Goal: Information Seeking & Learning: Understand process/instructions

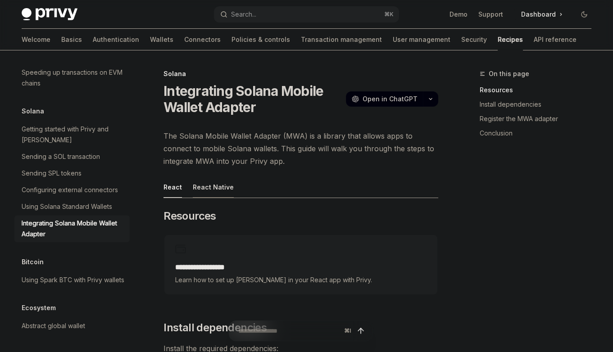
click at [225, 186] on div "React Native" at bounding box center [213, 187] width 41 height 21
type textarea "*"
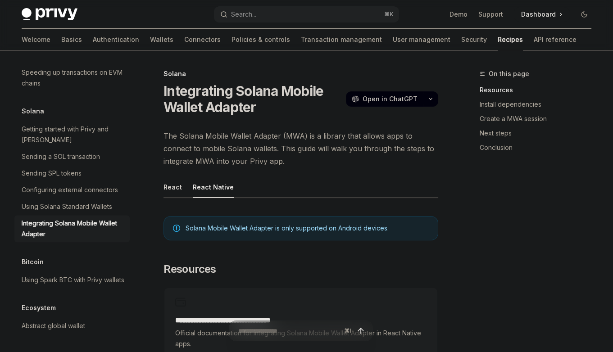
click at [285, 224] on span "Solana Mobile Wallet Adapter is only supported on Android devices." at bounding box center [307, 228] width 243 height 9
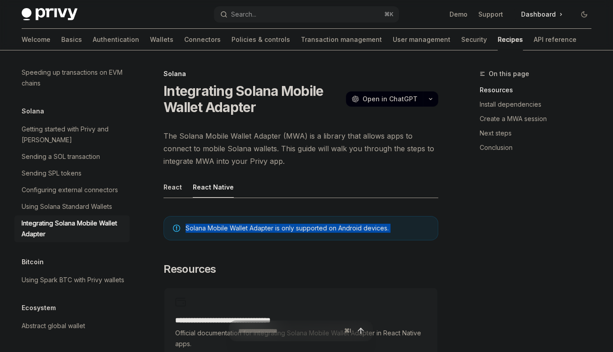
click at [285, 224] on span "Solana Mobile Wallet Adapter is only supported on Android devices." at bounding box center [307, 228] width 243 height 9
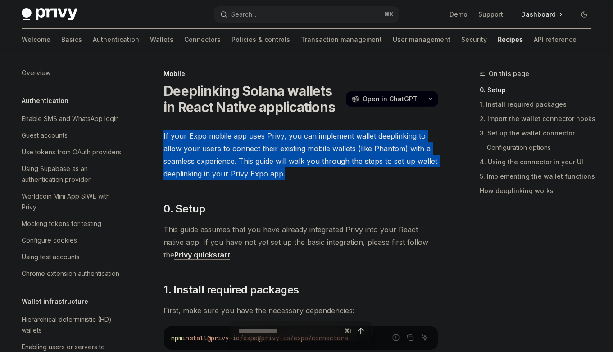
scroll to position [1050, 0]
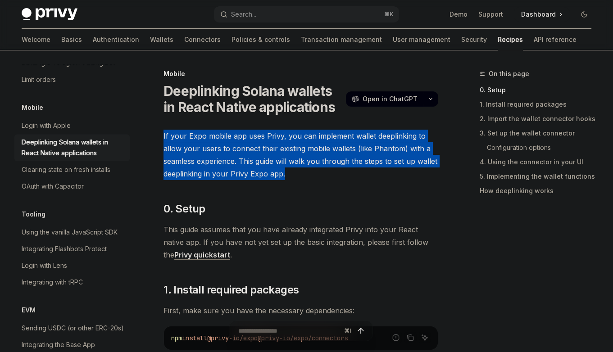
click at [313, 171] on span "If your Expo mobile app uses Privy, you can implement wallet deeplinking to all…" at bounding box center [301, 155] width 275 height 50
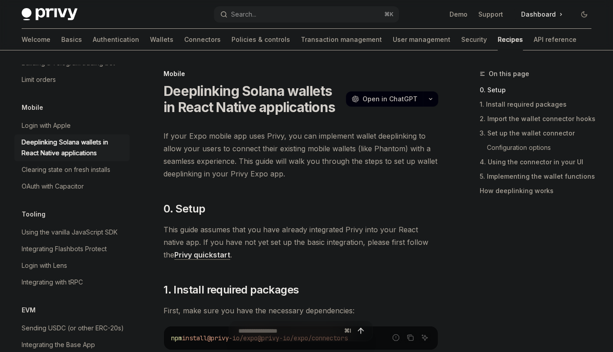
type textarea "*"
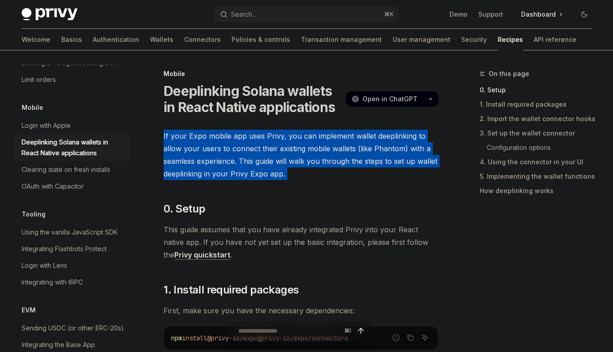
drag, startPoint x: 0, startPoint y: 0, endPoint x: 235, endPoint y: 128, distance: 267.6
drag, startPoint x: 235, startPoint y: 128, endPoint x: 291, endPoint y: 178, distance: 75.3
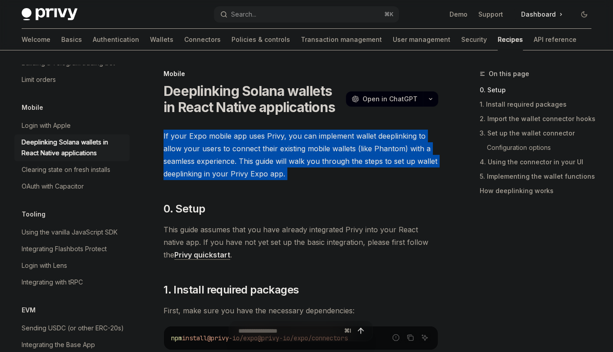
click at [291, 178] on span "If your Expo mobile app uses Privy, you can implement wallet deeplinking to all…" at bounding box center [301, 155] width 275 height 50
drag, startPoint x: 291, startPoint y: 178, endPoint x: 216, endPoint y: 122, distance: 93.6
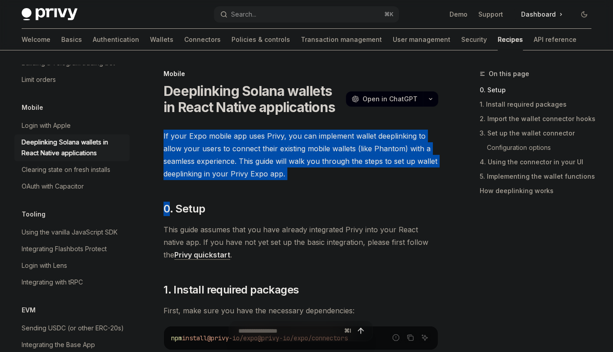
drag, startPoint x: 216, startPoint y: 122, endPoint x: 283, endPoint y: 197, distance: 99.9
drag, startPoint x: 283, startPoint y: 197, endPoint x: 229, endPoint y: 127, distance: 87.4
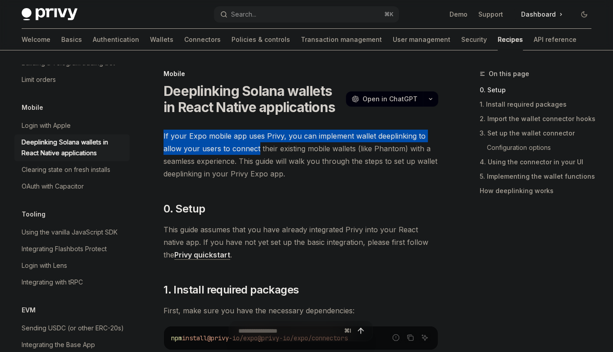
drag, startPoint x: 229, startPoint y: 127, endPoint x: 265, endPoint y: 162, distance: 50.0
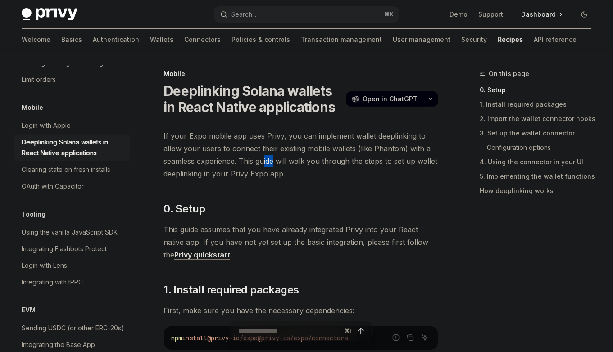
click at [265, 162] on span "If your Expo mobile app uses Privy, you can implement wallet deeplinking to all…" at bounding box center [301, 155] width 275 height 50
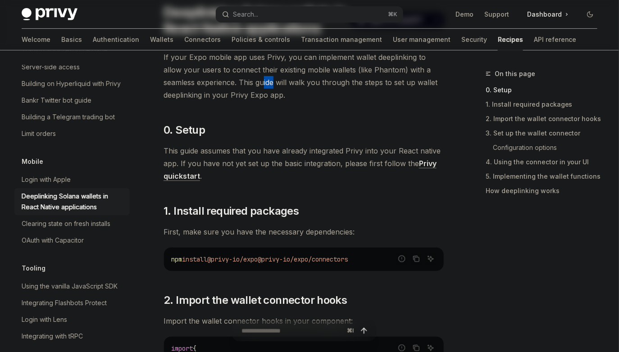
scroll to position [102, 0]
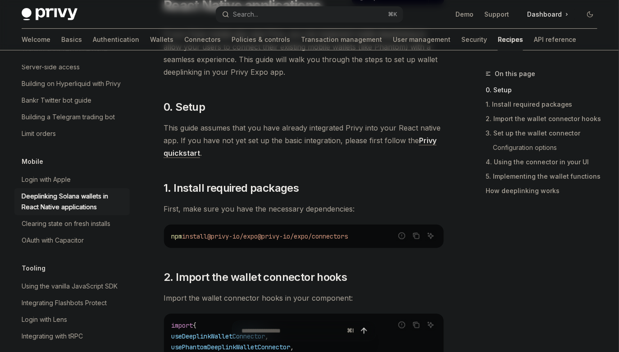
click at [272, 233] on span "@privy-io/expo/connectors" at bounding box center [303, 237] width 90 height 8
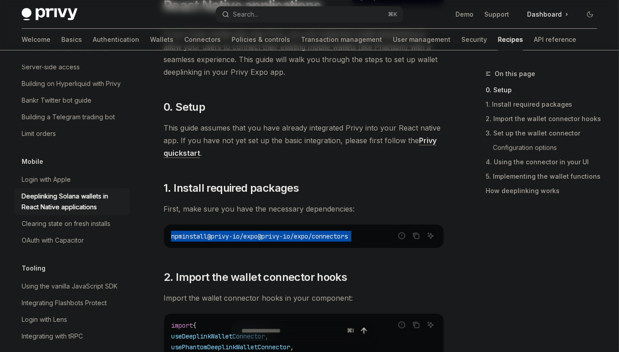
click at [272, 233] on span "@privy-io/expo/connectors" at bounding box center [303, 237] width 90 height 8
copy div "npm install @privy-io/expo @privy-io/expo/connectors"
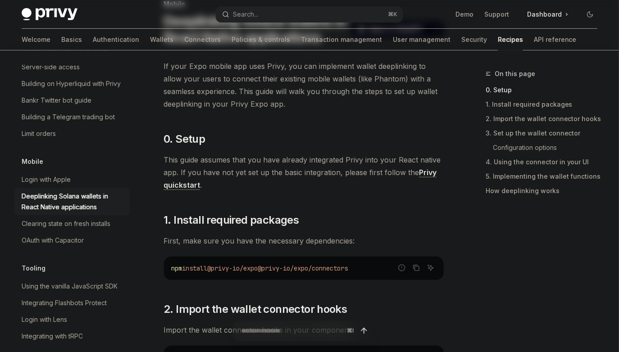
scroll to position [66, 0]
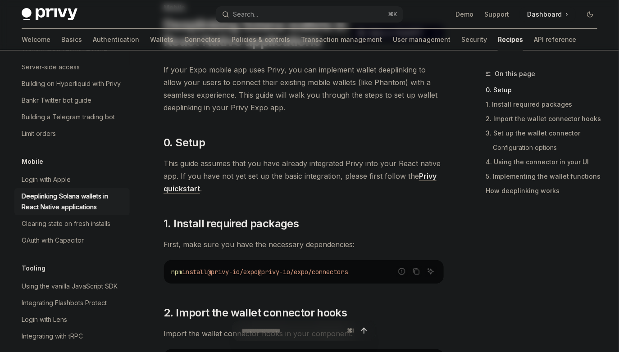
click at [195, 186] on link "Privy quickstart" at bounding box center [300, 183] width 273 height 22
click at [258, 267] on code "npm install @privy-io/expo @privy-io/expo/connectors" at bounding box center [303, 272] width 265 height 11
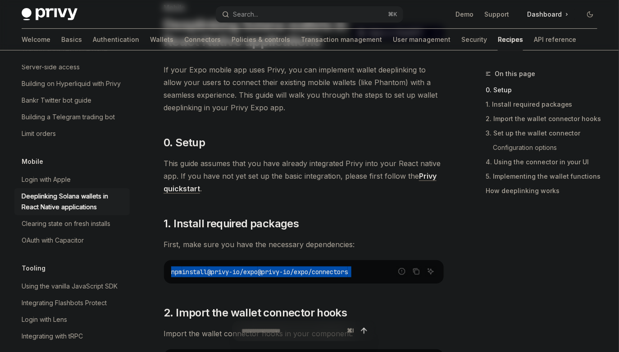
click at [258, 267] on code "npm install @privy-io/expo @privy-io/expo/connectors" at bounding box center [303, 272] width 265 height 11
copy div "npm install @privy-io/expo @privy-io/expo/connectors"
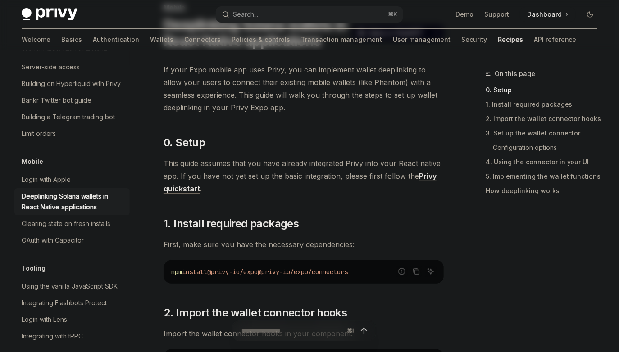
click at [242, 277] on code "npm install @privy-io/expo @privy-io/expo/connectors" at bounding box center [303, 272] width 265 height 11
drag, startPoint x: 272, startPoint y: 271, endPoint x: 168, endPoint y: 275, distance: 104.2
click at [168, 275] on div "npm install @privy-io/expo @privy-io/expo/connectors" at bounding box center [304, 272] width 280 height 23
click at [272, 276] on span "@privy-io/expo/connectors" at bounding box center [303, 272] width 90 height 8
drag, startPoint x: 273, startPoint y: 273, endPoint x: 378, endPoint y: 273, distance: 104.6
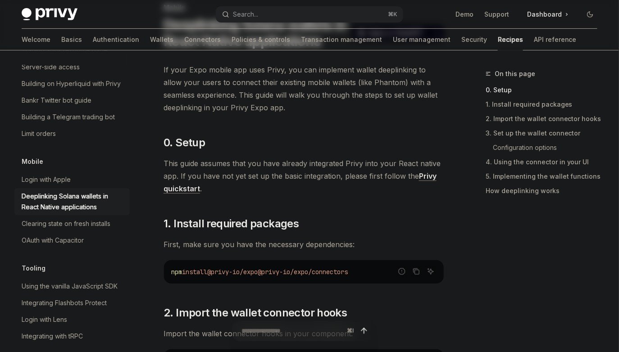
click at [378, 273] on code "npm install @privy-io/expo @privy-io/expo/connectors" at bounding box center [303, 272] width 265 height 11
copy span "@privy-io/expo/connectors"
click at [331, 267] on code "npm install @privy-io/expo @privy-io/expo/connectors" at bounding box center [303, 272] width 265 height 11
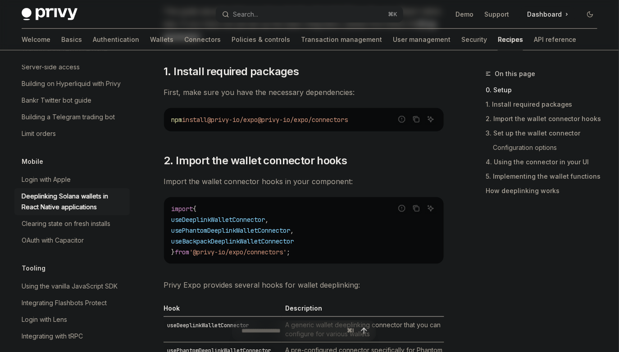
scroll to position [221, 0]
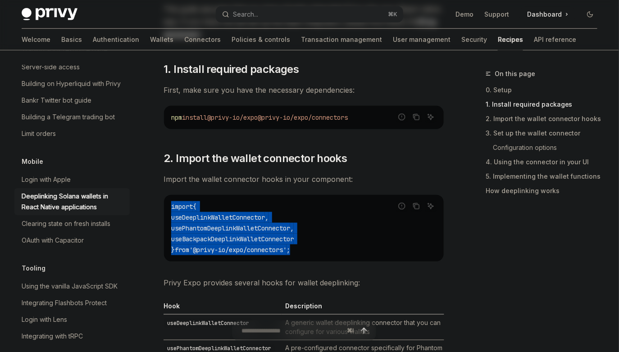
drag, startPoint x: 314, startPoint y: 257, endPoint x: 157, endPoint y: 206, distance: 165.6
copy code "import { useDeeplinkWalletConnector , usePhantomDeeplinkWalletConnector , useBa…"
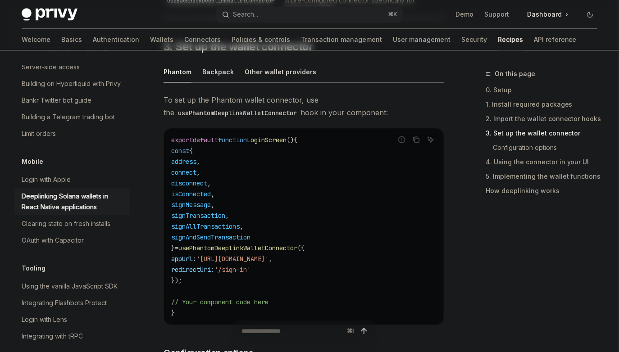
scroll to position [595, 0]
drag, startPoint x: 260, startPoint y: 134, endPoint x: 304, endPoint y: 238, distance: 112.3
click at [304, 238] on code "export default function LoginScreen () { const { address , connect , disconnect…" at bounding box center [303, 227] width 265 height 184
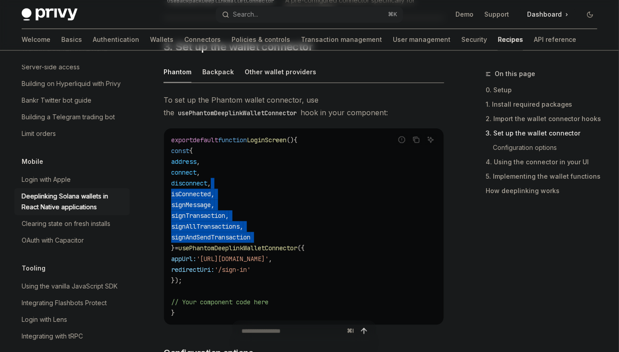
drag, startPoint x: 304, startPoint y: 238, endPoint x: 251, endPoint y: 174, distance: 83.2
click at [251, 174] on code "export default function LoginScreen () { const { address , connect , disconnect…" at bounding box center [303, 227] width 265 height 184
drag, startPoint x: 251, startPoint y: 174, endPoint x: 286, endPoint y: 235, distance: 69.9
click at [286, 235] on code "export default function LoginScreen () { const { address , connect , disconnect…" at bounding box center [303, 227] width 265 height 184
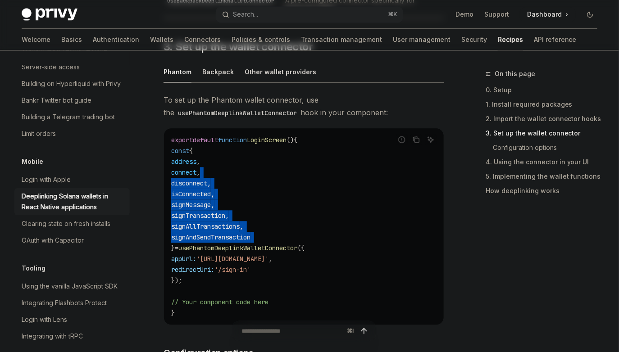
click at [286, 235] on code "export default function LoginScreen () { const { address , connect , disconnect…" at bounding box center [303, 227] width 265 height 184
drag, startPoint x: 286, startPoint y: 235, endPoint x: 252, endPoint y: 192, distance: 54.2
click at [252, 192] on code "export default function LoginScreen () { const { address , connect , disconnect…" at bounding box center [303, 227] width 265 height 184
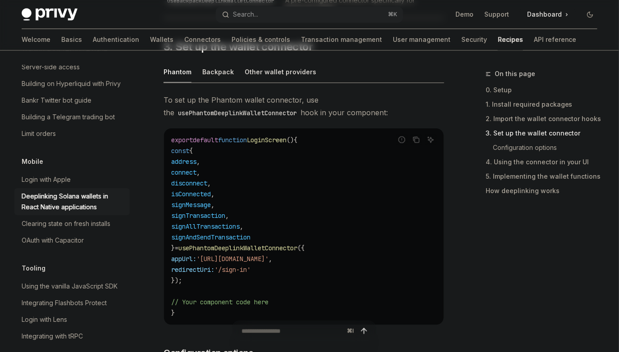
drag, startPoint x: 203, startPoint y: 280, endPoint x: 171, endPoint y: 149, distance: 135.1
click at [171, 149] on div "export default function LoginScreen () { const { address , connect , disconnect…" at bounding box center [304, 226] width 280 height 197
copy code "const { address , connect , disconnect , isConnected , signMessage , signTransa…"
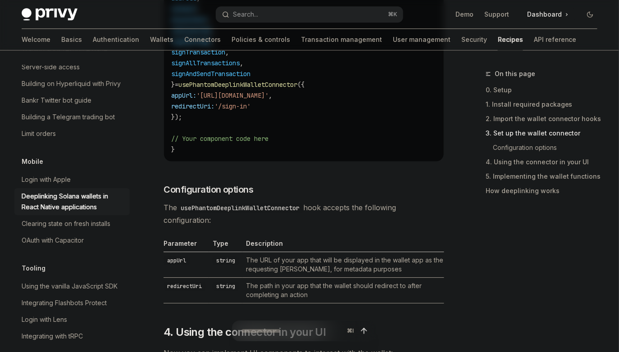
scroll to position [762, 0]
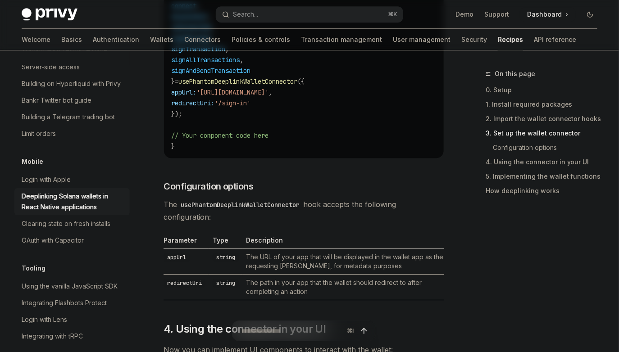
click at [291, 265] on td "The URL of your app that will be displayed in the wallet app as the requesting …" at bounding box center [343, 262] width 202 height 26
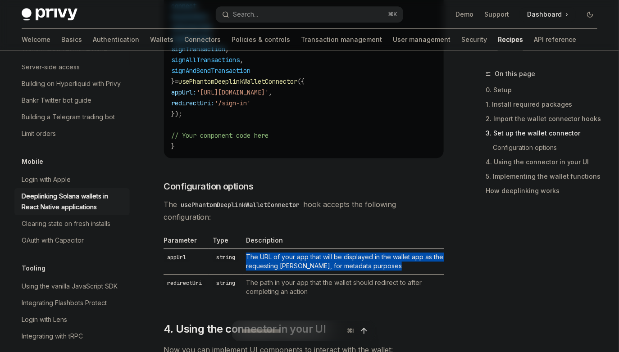
click at [291, 265] on td "The URL of your app that will be displayed in the wallet app as the requesting …" at bounding box center [343, 262] width 202 height 26
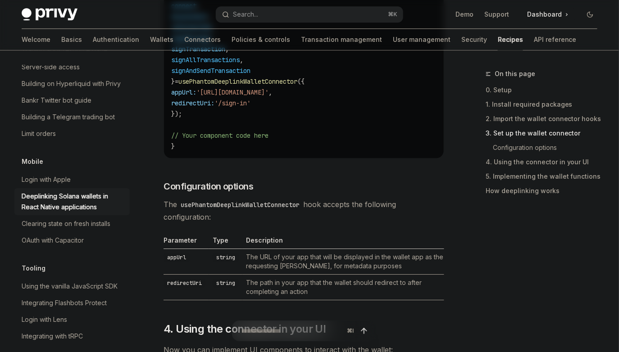
click at [312, 266] on td "The URL of your app that will be displayed in the wallet app as the requesting …" at bounding box center [343, 262] width 202 height 26
click at [331, 269] on td "The URL of your app that will be displayed in the wallet app as the requesting …" at bounding box center [343, 262] width 202 height 26
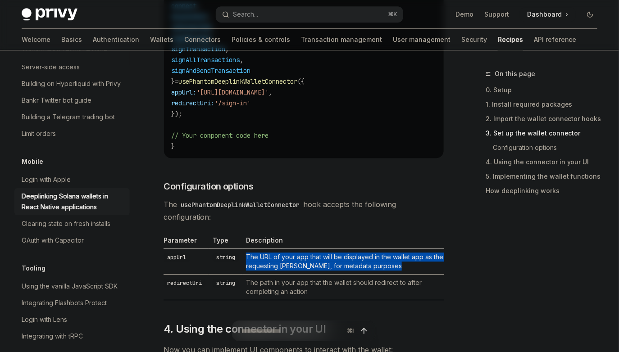
click at [331, 269] on td "The URL of your app that will be displayed in the wallet app as the requesting …" at bounding box center [343, 262] width 202 height 26
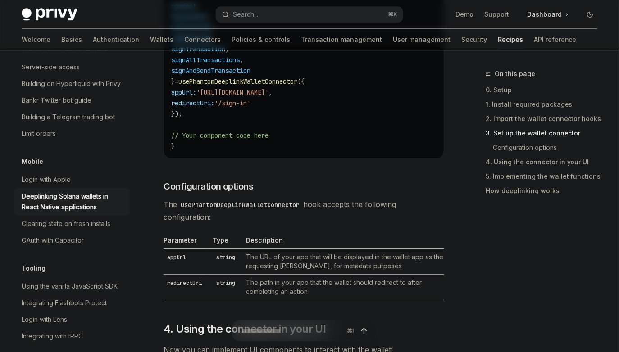
click at [344, 269] on td "The URL of your app that will be displayed in the wallet app as the requesting …" at bounding box center [343, 262] width 202 height 26
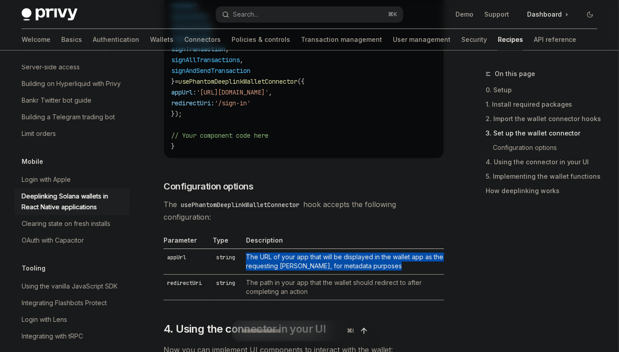
click at [344, 269] on td "The URL of your app that will be displayed in the wallet app as the requesting …" at bounding box center [343, 262] width 202 height 26
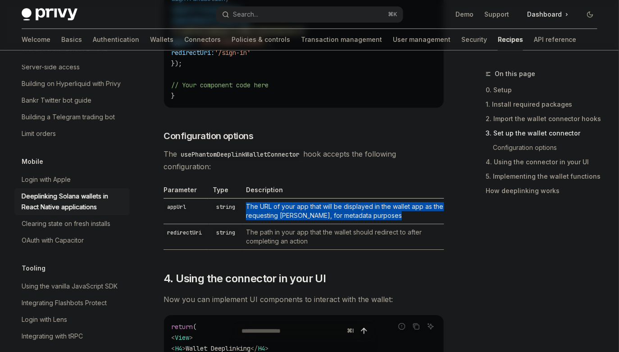
scroll to position [815, 0]
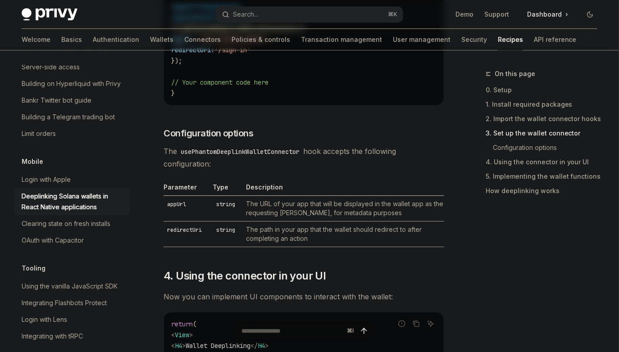
click at [344, 269] on h2 "​ 4. Using the connector in your UI" at bounding box center [304, 276] width 281 height 14
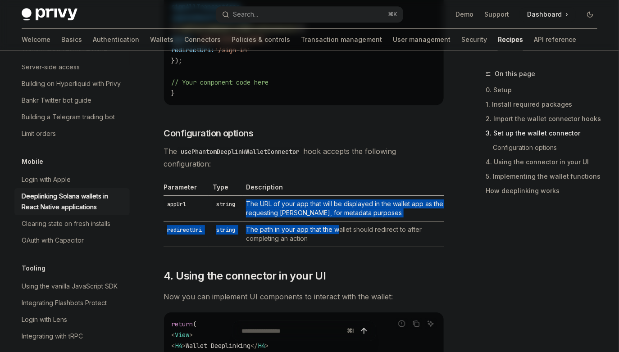
drag, startPoint x: 342, startPoint y: 226, endPoint x: 330, endPoint y: 196, distance: 32.7
click at [330, 196] on tbody "appUrl string The URL of your app that will be displayed in the wallet app as t…" at bounding box center [304, 221] width 281 height 51
click at [330, 196] on td "The URL of your app that will be displayed in the wallet app as the requesting …" at bounding box center [343, 209] width 202 height 26
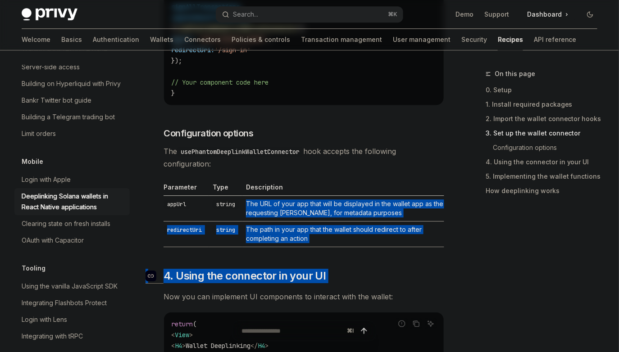
drag, startPoint x: 330, startPoint y: 196, endPoint x: 416, endPoint y: 275, distance: 117.4
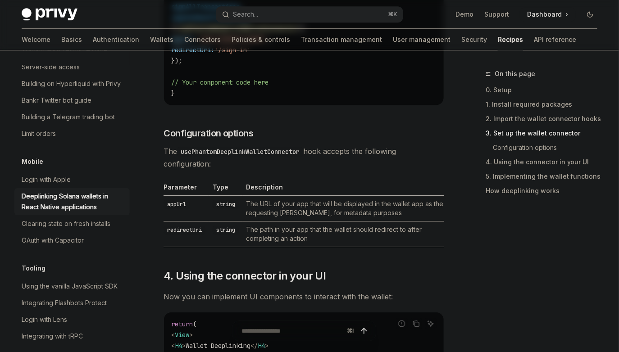
click at [387, 233] on td "The path in your app that the wallet should redirect to after completing an act…" at bounding box center [343, 235] width 202 height 26
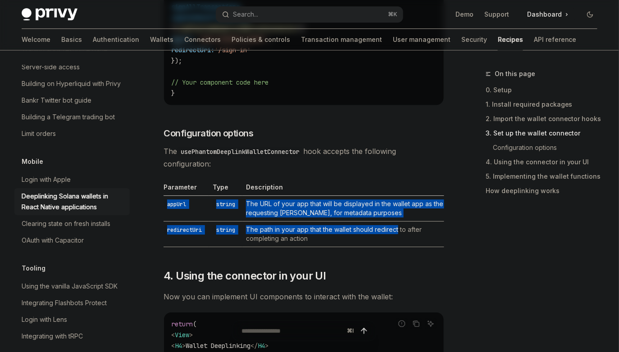
drag, startPoint x: 387, startPoint y: 233, endPoint x: 341, endPoint y: 189, distance: 63.1
click at [341, 189] on table "Parameter Type Description appUrl string The URL of your app that will be displ…" at bounding box center [304, 215] width 281 height 64
click at [341, 189] on th "Description" at bounding box center [343, 189] width 202 height 13
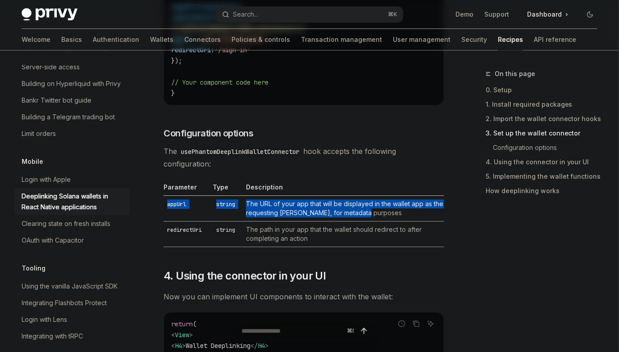
drag, startPoint x: 341, startPoint y: 189, endPoint x: 354, endPoint y: 221, distance: 34.6
click at [354, 221] on table "Parameter Type Description appUrl string The URL of your app that will be displ…" at bounding box center [304, 215] width 281 height 64
click at [354, 222] on td "The path in your app that the wallet should redirect to after completing an act…" at bounding box center [343, 235] width 202 height 26
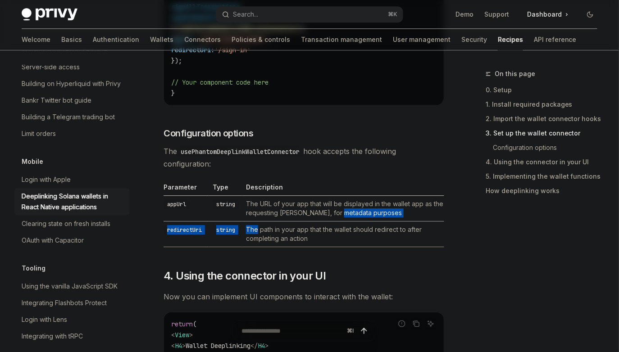
drag, startPoint x: 354, startPoint y: 221, endPoint x: 340, endPoint y: 209, distance: 18.5
click at [343, 210] on tbody "appUrl string The URL of your app that will be displayed in the wallet app as t…" at bounding box center [304, 221] width 281 height 51
click at [290, 215] on td "The URL of your app that will be displayed in the wallet app as the requesting …" at bounding box center [343, 209] width 202 height 26
click at [285, 230] on td "The path in your app that the wallet should redirect to after completing an act…" at bounding box center [343, 235] width 202 height 26
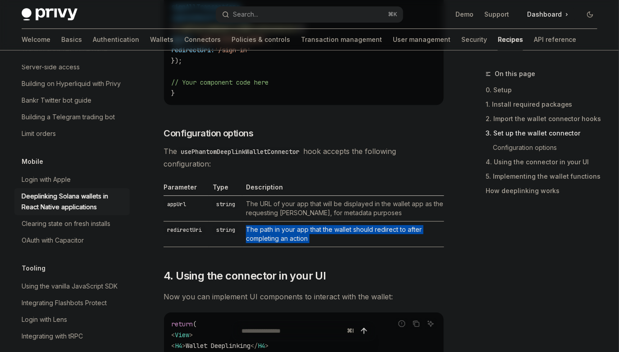
click at [285, 230] on td "The path in your app that the wallet should redirect to after completing an act…" at bounding box center [343, 235] width 202 height 26
click at [289, 232] on td "The path in your app that the wallet should redirect to after completing an act…" at bounding box center [343, 235] width 202 height 26
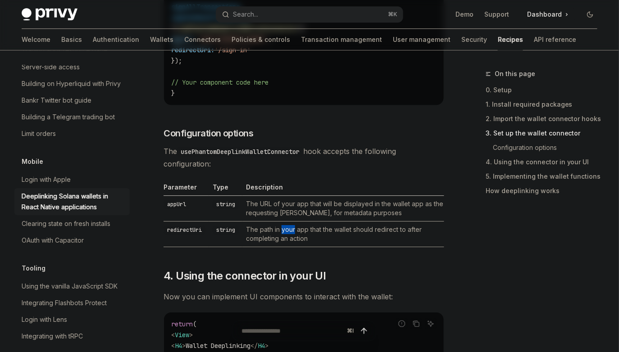
click at [289, 232] on td "The path in your app that the wallet should redirect to after completing an act…" at bounding box center [343, 235] width 202 height 26
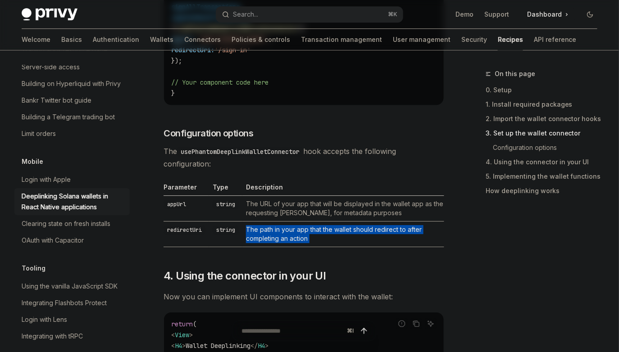
click at [289, 232] on td "The path in your app that the wallet should redirect to after completing an act…" at bounding box center [343, 235] width 202 height 26
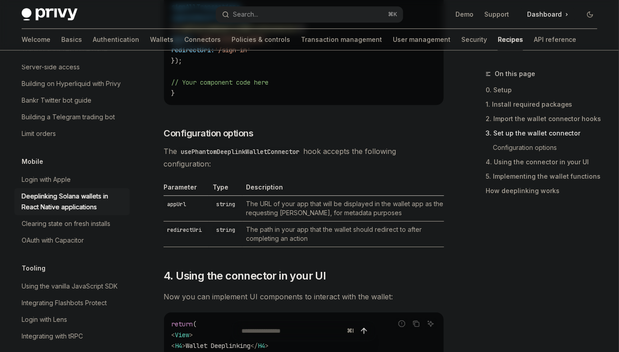
click at [302, 233] on td "The path in your app that the wallet should redirect to after completing an act…" at bounding box center [343, 235] width 202 height 26
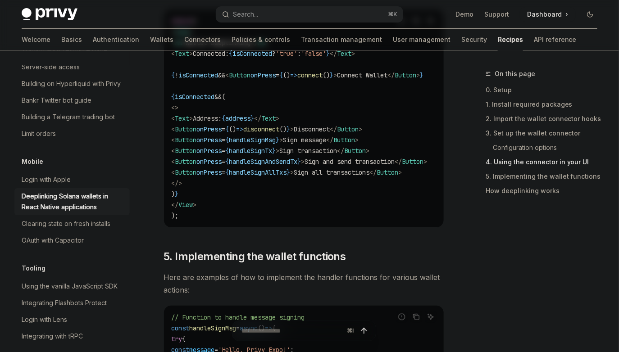
scroll to position [1118, 0]
drag, startPoint x: 328, startPoint y: 184, endPoint x: 314, endPoint y: 91, distance: 94.9
click at [314, 91] on code "return ( < View > < H4 > Wallet Deeplinking </ H4 > < Text > Connected: { isCon…" at bounding box center [310, 119] width 278 height 206
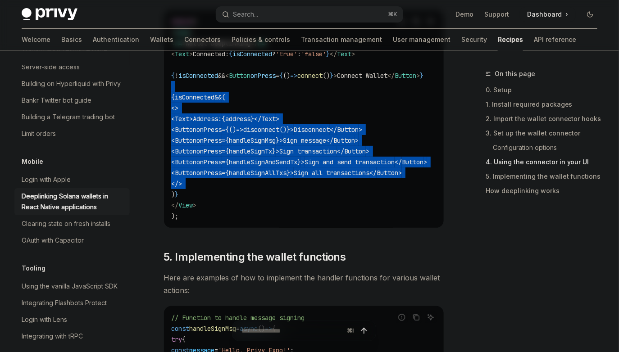
drag, startPoint x: 314, startPoint y: 91, endPoint x: 348, endPoint y: 179, distance: 94.8
click at [348, 179] on code "return ( < View > < H4 > Wallet Deeplinking </ H4 > < Text > Connected: { isCon…" at bounding box center [310, 119] width 278 height 206
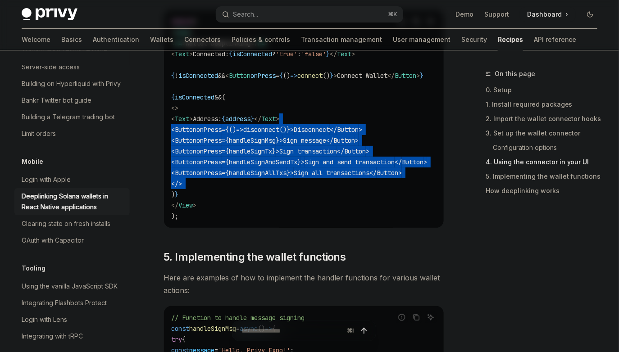
drag, startPoint x: 348, startPoint y: 179, endPoint x: 328, endPoint y: 112, distance: 69.6
click at [328, 113] on code "return ( < View > < H4 > Wallet Deeplinking </ H4 > < Text > Connected: { isCon…" at bounding box center [310, 119] width 278 height 206
click at [328, 112] on code "return ( < View > < H4 > Wallet Deeplinking </ H4 > < Text > Connected: { isCon…" at bounding box center [310, 119] width 278 height 206
drag, startPoint x: 328, startPoint y: 112, endPoint x: 369, endPoint y: 182, distance: 80.8
click at [369, 182] on code "return ( < View > < H4 > Wallet Deeplinking </ H4 > < Text > Connected: { isCon…" at bounding box center [310, 119] width 278 height 206
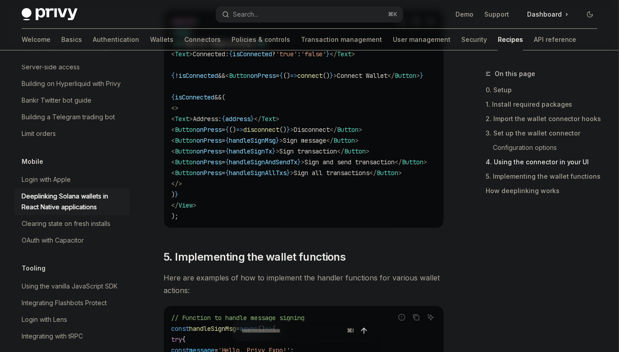
click at [278, 190] on code "return ( < View > < H4 > Wallet Deeplinking </ H4 > < Text > Connected: { isCon…" at bounding box center [310, 119] width 278 height 206
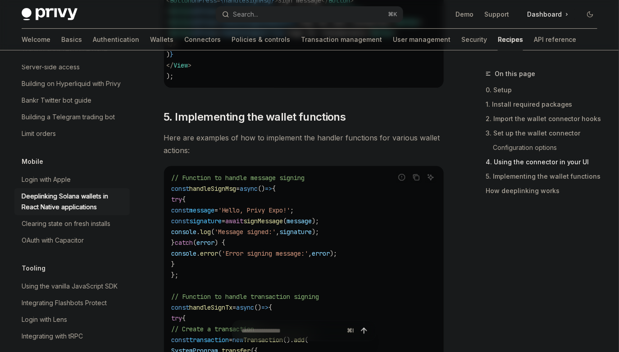
click at [258, 189] on span "async" at bounding box center [249, 189] width 18 height 8
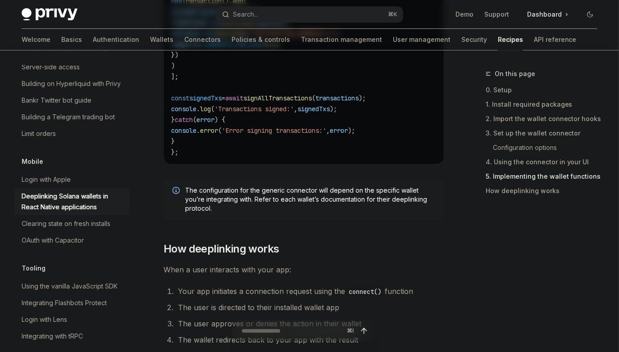
scroll to position [2073, 0]
click at [269, 210] on span "The configuration for the generic connector will depend on the specific wallet …" at bounding box center [310, 199] width 250 height 27
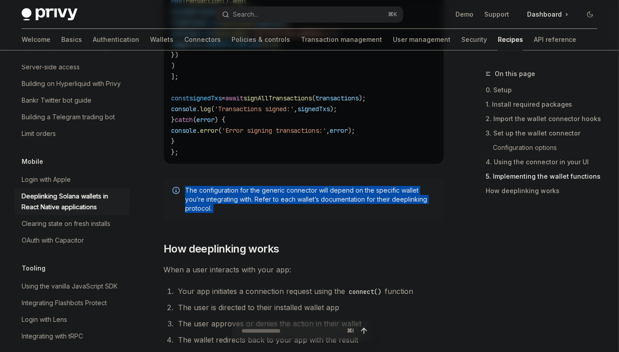
click at [269, 210] on span "The configuration for the generic connector will depend on the specific wallet …" at bounding box center [310, 199] width 250 height 27
click at [277, 213] on span "The configuration for the generic connector will depend on the specific wallet …" at bounding box center [310, 199] width 250 height 27
drag, startPoint x: 277, startPoint y: 214, endPoint x: 259, endPoint y: 188, distance: 31.0
click at [259, 188] on span "The configuration for the generic connector will depend on the specific wallet …" at bounding box center [310, 199] width 250 height 27
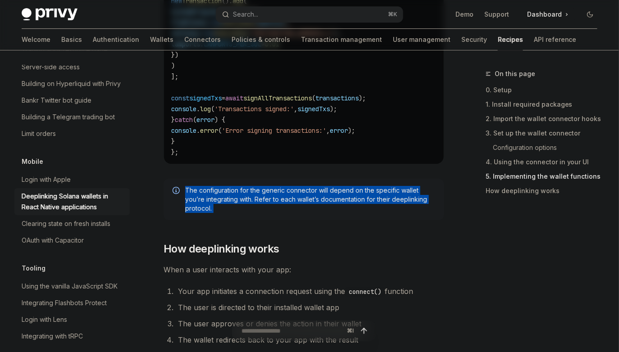
click at [259, 188] on span "The configuration for the generic connector will depend on the specific wallet …" at bounding box center [310, 199] width 250 height 27
drag, startPoint x: 259, startPoint y: 188, endPoint x: 287, endPoint y: 222, distance: 43.8
click at [287, 220] on div "The configuration for the generic connector will depend on the specific wallet …" at bounding box center [304, 199] width 281 height 41
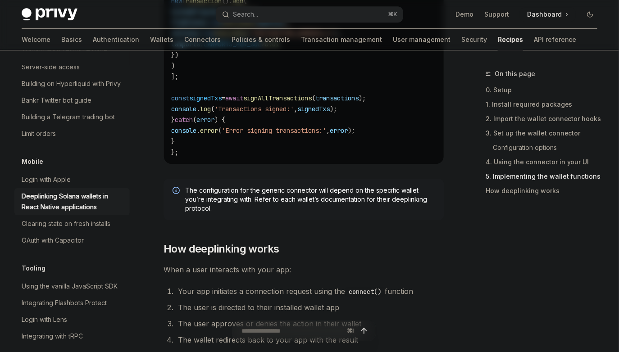
click at [287, 220] on div "The configuration for the generic connector will depend on the specific wallet …" at bounding box center [304, 199] width 281 height 41
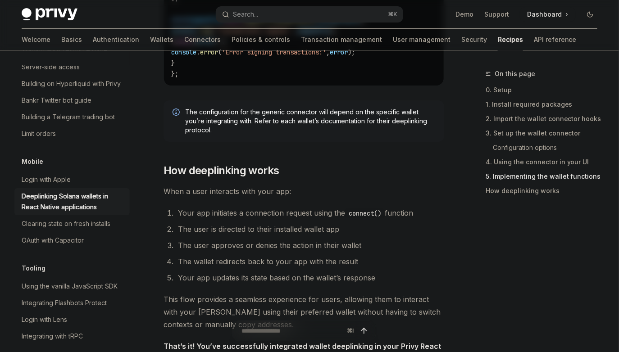
scroll to position [2163, 0]
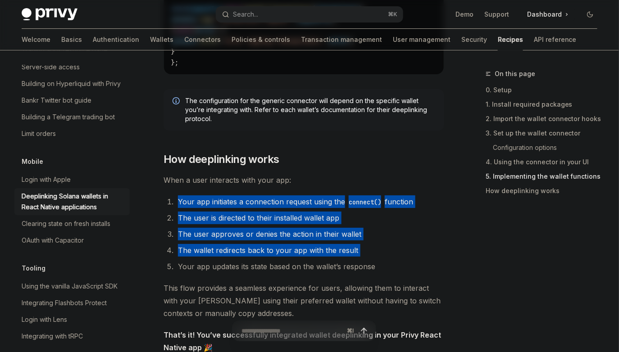
drag, startPoint x: 268, startPoint y: 193, endPoint x: 320, endPoint y: 264, distance: 88.0
click at [320, 264] on li "Your app updates its state based on the wallet’s response" at bounding box center [309, 267] width 269 height 13
drag, startPoint x: 320, startPoint y: 264, endPoint x: 288, endPoint y: 183, distance: 87.4
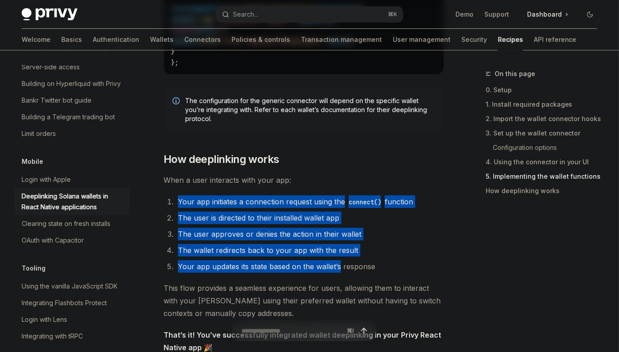
click at [288, 183] on span "When a user interacts with your app:" at bounding box center [304, 180] width 281 height 13
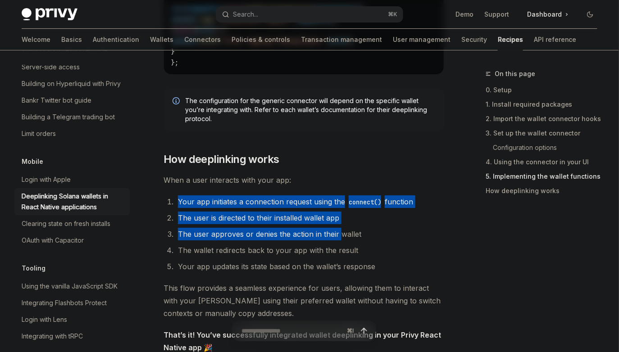
drag, startPoint x: 288, startPoint y: 183, endPoint x: 337, endPoint y: 241, distance: 76.4
click at [337, 241] on li "The user approves or denies the action in their wallet" at bounding box center [309, 234] width 269 height 13
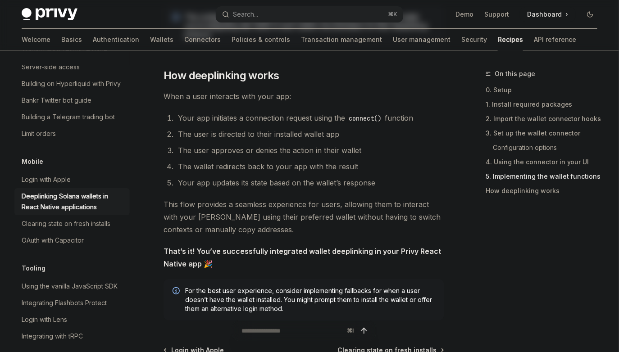
scroll to position [2268, 0]
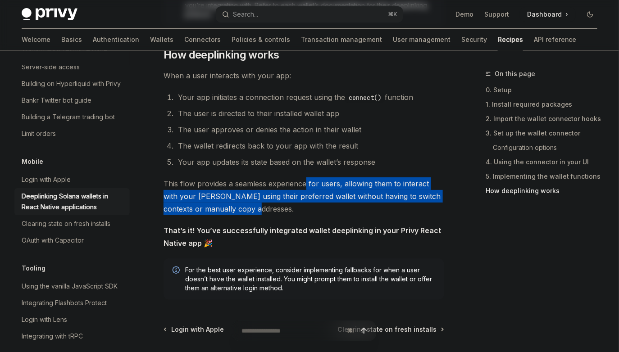
drag, startPoint x: 314, startPoint y: 211, endPoint x: 303, endPoint y: 176, distance: 36.9
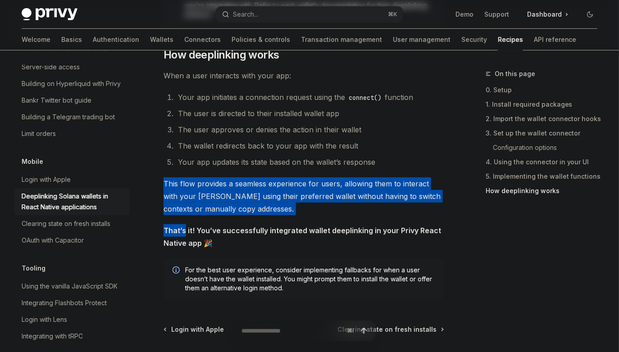
drag, startPoint x: 303, startPoint y: 176, endPoint x: 316, endPoint y: 219, distance: 44.8
drag, startPoint x: 316, startPoint y: 219, endPoint x: 289, endPoint y: 188, distance: 40.9
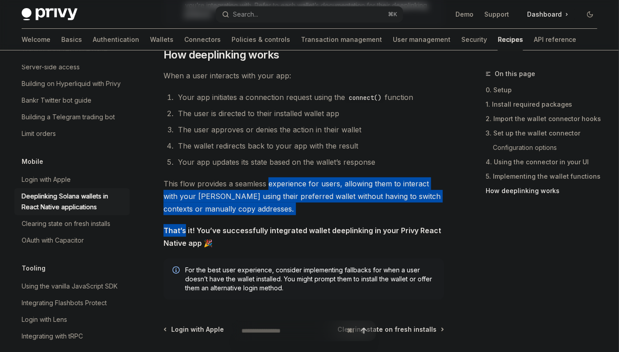
click at [289, 188] on span "This flow provides a seamless experience for users, allowing them to interact w…" at bounding box center [304, 197] width 281 height 38
drag, startPoint x: 289, startPoint y: 188, endPoint x: 306, endPoint y: 213, distance: 30.3
click at [306, 213] on span "This flow provides a seamless experience for users, allowing them to interact w…" at bounding box center [304, 197] width 281 height 38
drag, startPoint x: 306, startPoint y: 213, endPoint x: 267, endPoint y: 172, distance: 56.7
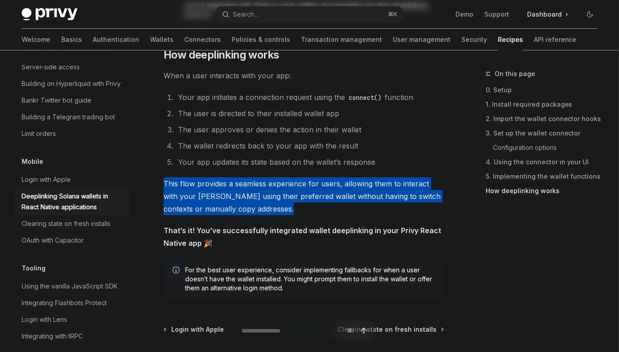
drag, startPoint x: 267, startPoint y: 172, endPoint x: 301, endPoint y: 206, distance: 48.8
click at [301, 206] on span "This flow provides a seamless experience for users, allowing them to interact w…" at bounding box center [304, 197] width 281 height 38
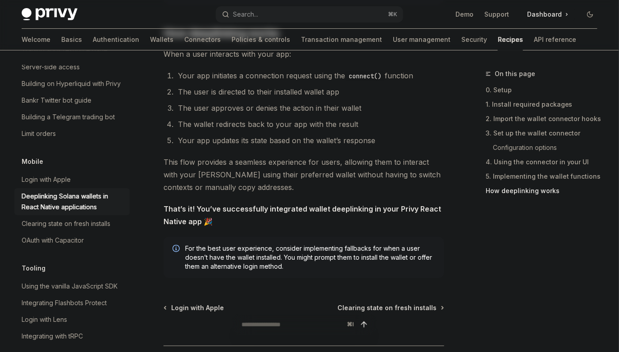
scroll to position [2293, 0]
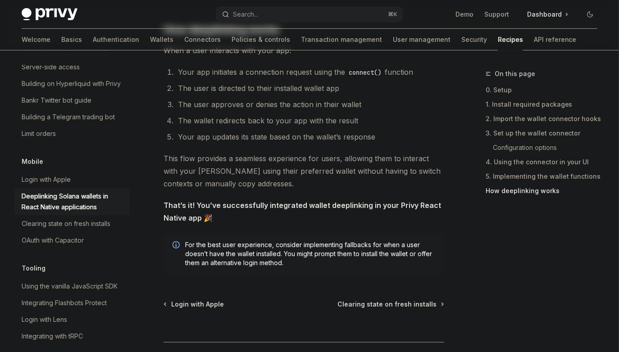
click at [358, 253] on span "For the best user experience, consider implementing fallbacks for when a user d…" at bounding box center [310, 254] width 250 height 27
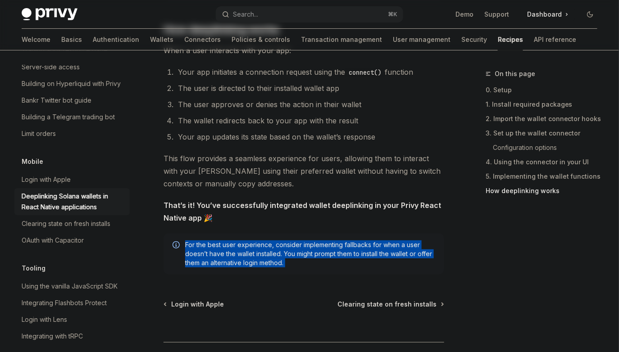
click at [358, 253] on span "For the best user experience, consider implementing fallbacks for when a user d…" at bounding box center [310, 254] width 250 height 27
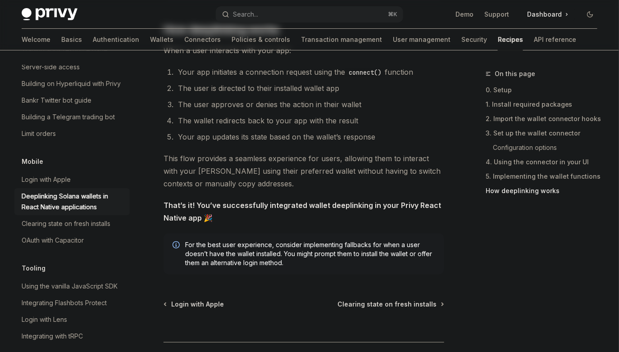
click at [368, 256] on span "For the best user experience, consider implementing fallbacks for when a user d…" at bounding box center [310, 254] width 250 height 27
click at [373, 266] on span "For the best user experience, consider implementing fallbacks for when a user d…" at bounding box center [310, 254] width 250 height 27
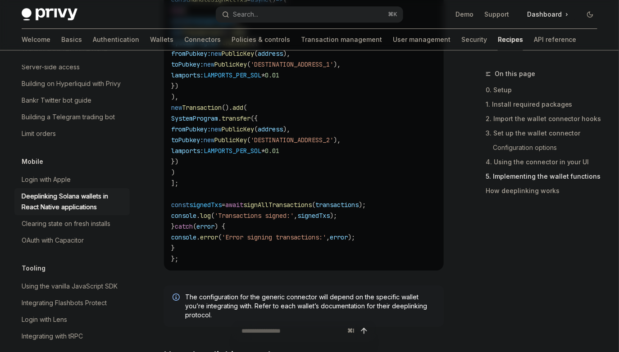
scroll to position [1970, 0]
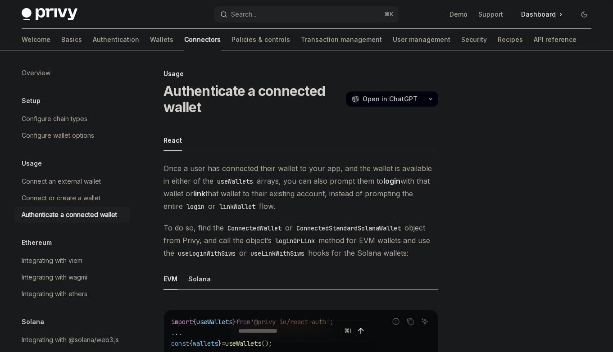
click at [306, 199] on span "Once a user has connected their wallet to your app, and the wallet is available…" at bounding box center [301, 187] width 275 height 50
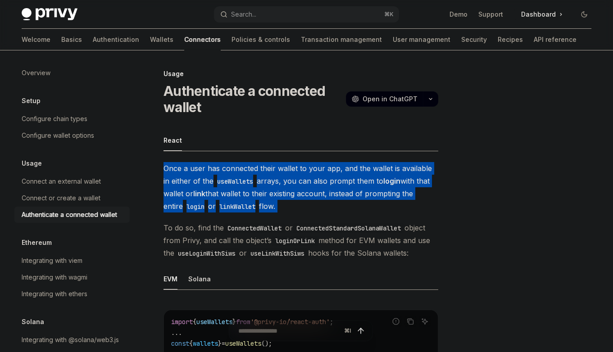
click at [306, 199] on span "Once a user has connected their wallet to your app, and the wallet is available…" at bounding box center [301, 187] width 275 height 50
click at [309, 199] on span "Once a user has connected their wallet to your app, and the wallet is available…" at bounding box center [301, 187] width 275 height 50
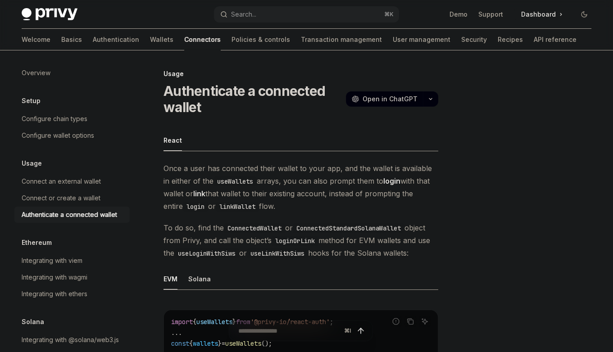
click at [309, 200] on span "Once a user has connected their wallet to your app, and the wallet is available…" at bounding box center [301, 187] width 275 height 50
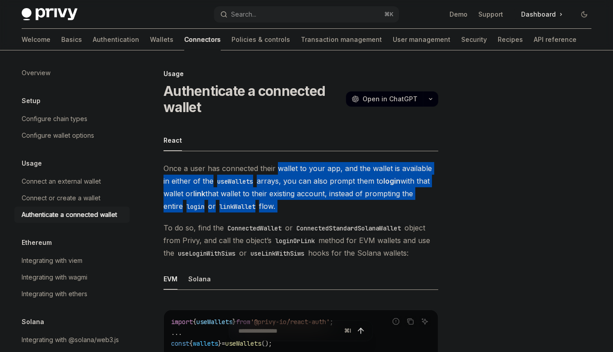
drag, startPoint x: 309, startPoint y: 200, endPoint x: 276, endPoint y: 161, distance: 51.5
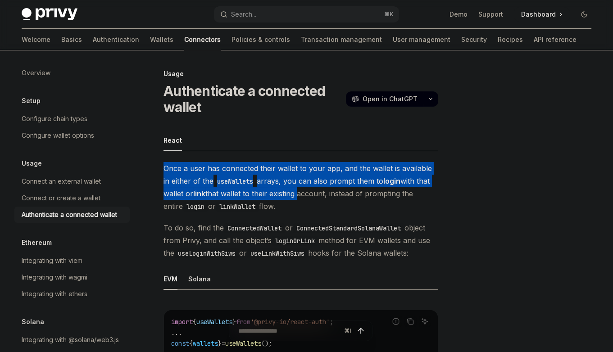
drag, startPoint x: 276, startPoint y: 161, endPoint x: 284, endPoint y: 196, distance: 35.5
click at [284, 196] on span "Once a user has connected their wallet to your app, and the wallet is available…" at bounding box center [301, 187] width 275 height 50
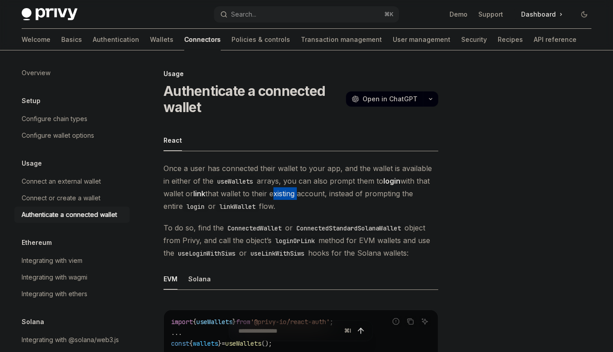
drag, startPoint x: 284, startPoint y: 196, endPoint x: 280, endPoint y: 187, distance: 9.7
click at [280, 187] on span "Once a user has connected their wallet to your app, and the wallet is available…" at bounding box center [301, 187] width 275 height 50
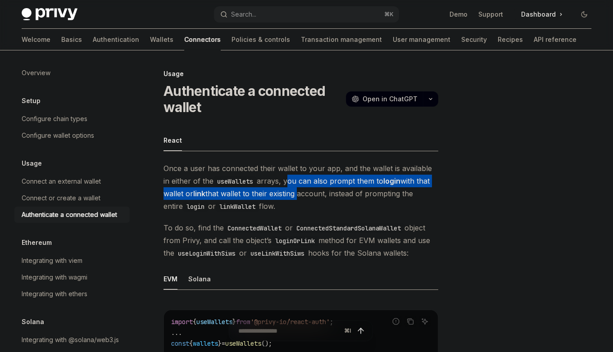
click at [279, 183] on span "Once a user has connected their wallet to your app, and the wallet is available…" at bounding box center [301, 187] width 275 height 50
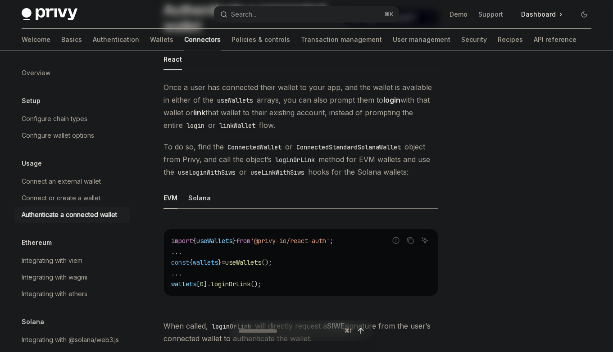
scroll to position [146, 0]
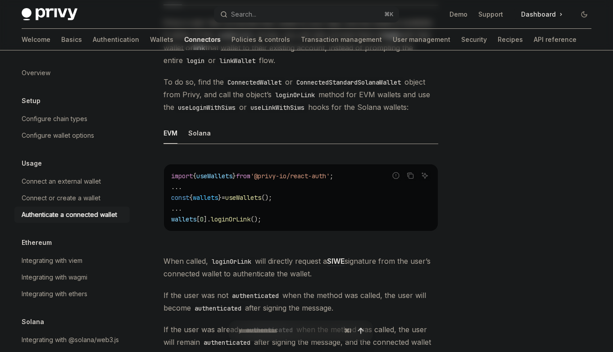
click at [181, 144] on ul "EVM Solana" at bounding box center [301, 134] width 275 height 22
click at [192, 144] on div "Solana" at bounding box center [199, 133] width 23 height 21
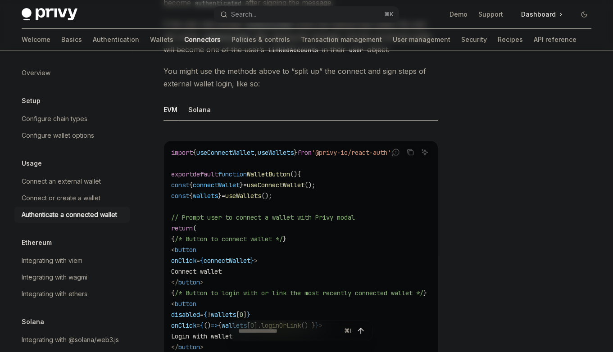
scroll to position [519, 0]
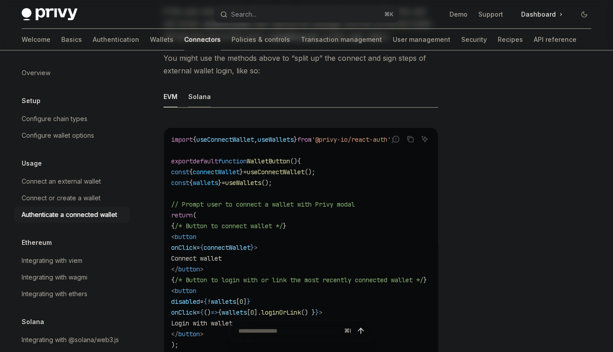
click at [204, 107] on div "Solana" at bounding box center [199, 96] width 23 height 21
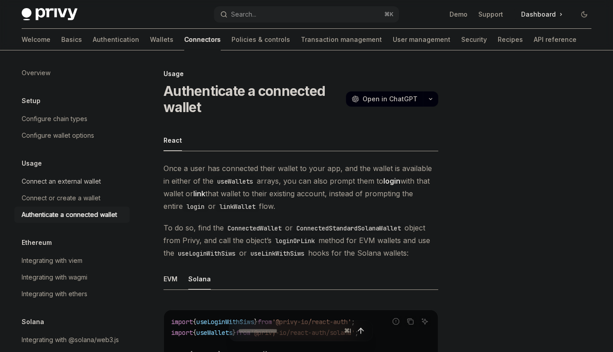
click at [49, 183] on div "Connect an external wallet" at bounding box center [61, 181] width 79 height 11
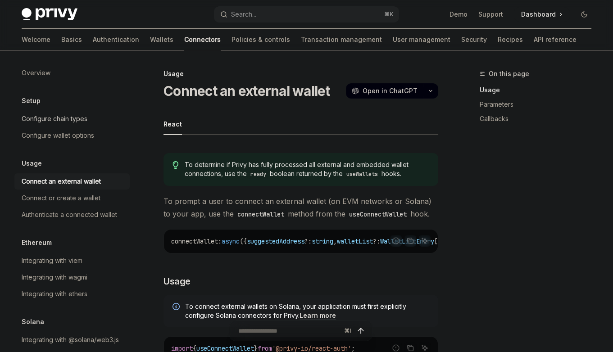
click at [80, 123] on div "Configure chain types" at bounding box center [55, 119] width 66 height 11
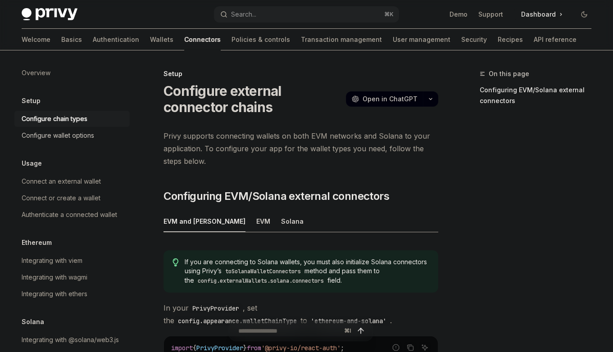
click at [79, 136] on div "Configure wallet options" at bounding box center [58, 135] width 73 height 11
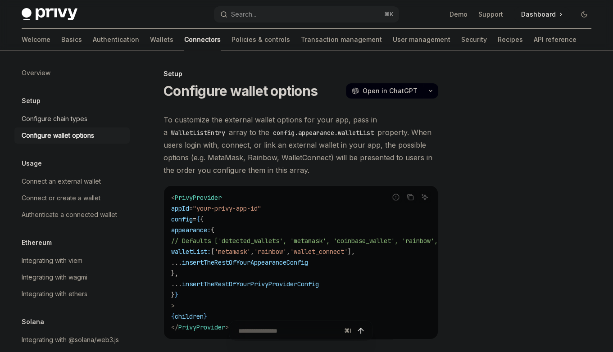
click at [59, 122] on div "Configure chain types" at bounding box center [55, 119] width 66 height 11
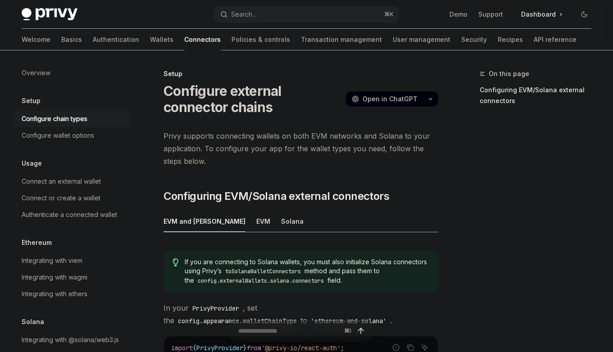
click at [59, 122] on div "Configure chain types" at bounding box center [55, 119] width 66 height 11
click at [59, 124] on div "Configure chain types" at bounding box center [55, 119] width 66 height 11
click at [60, 127] on link "Configure chain types" at bounding box center [71, 119] width 115 height 16
click at [60, 129] on link "Configure wallet options" at bounding box center [71, 136] width 115 height 16
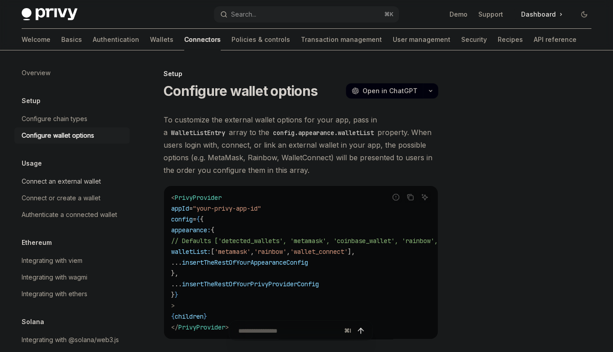
click at [54, 174] on link "Connect an external wallet" at bounding box center [71, 182] width 115 height 16
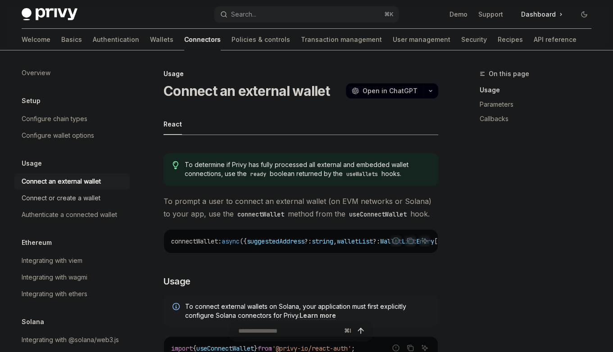
click at [87, 202] on div "Connect or create a wallet" at bounding box center [61, 198] width 79 height 11
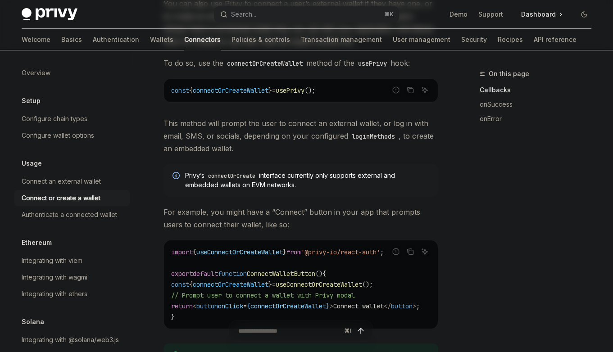
scroll to position [149, 0]
click at [64, 181] on div "Connect an external wallet" at bounding box center [61, 181] width 79 height 11
type textarea "*"
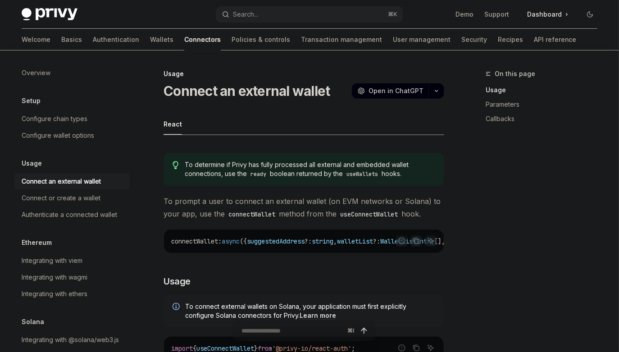
scroll to position [0, 0]
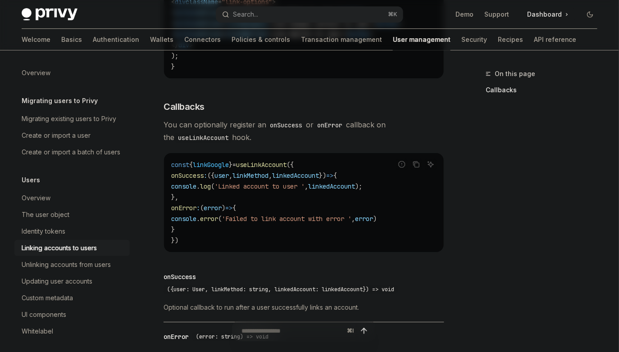
scroll to position [1136, 0]
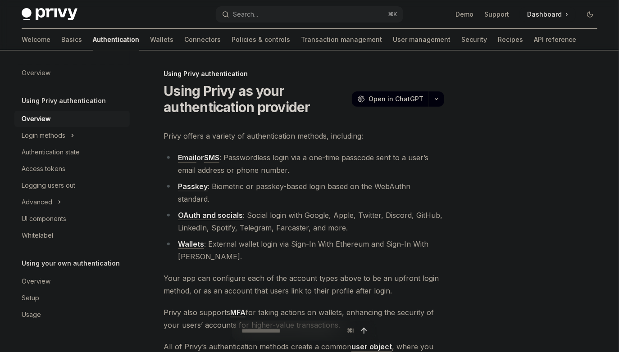
scroll to position [218, 0]
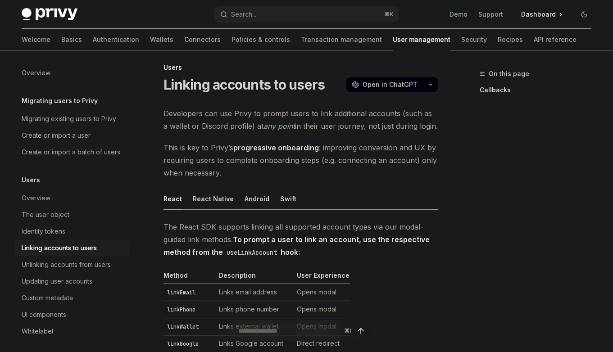
scroll to position [12, 0]
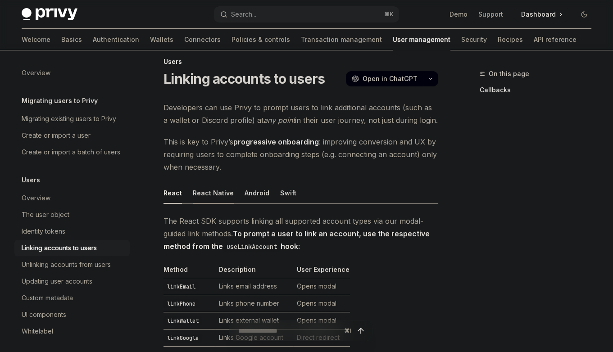
click at [214, 192] on div "React Native" at bounding box center [213, 193] width 41 height 21
type textarea "*"
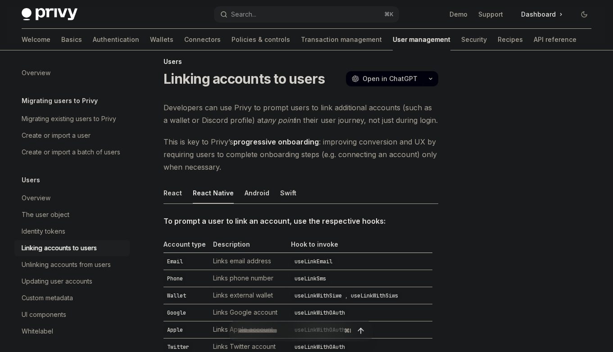
click at [219, 106] on span "Developers can use Privy to prompt users to link additional accounts (such as a…" at bounding box center [301, 113] width 275 height 25
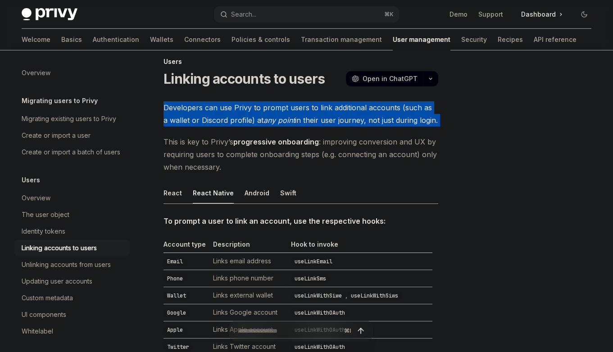
click at [219, 106] on span "Developers can use Privy to prompt users to link additional accounts (such as a…" at bounding box center [301, 113] width 275 height 25
drag, startPoint x: 219, startPoint y: 106, endPoint x: 234, endPoint y: 121, distance: 20.7
click at [235, 122] on span "Developers can use Privy to prompt users to link additional accounts (such as a…" at bounding box center [301, 113] width 275 height 25
click at [234, 121] on span "Developers can use Privy to prompt users to link additional accounts (such as a…" at bounding box center [301, 113] width 275 height 25
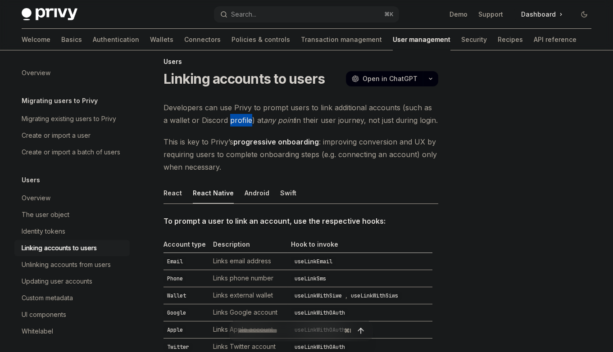
click at [234, 121] on span "Developers can use Privy to prompt users to link additional accounts (such as a…" at bounding box center [301, 113] width 275 height 25
click at [242, 131] on div "Developers can use Privy to prompt users to link additional accounts (such as a…" at bounding box center [301, 344] width 275 height 487
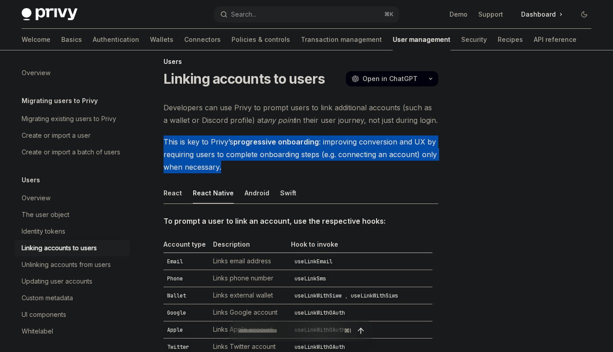
click at [242, 131] on div "Developers can use Privy to prompt users to link additional accounts (such as a…" at bounding box center [301, 344] width 275 height 487
drag, startPoint x: 242, startPoint y: 131, endPoint x: 265, endPoint y: 153, distance: 31.9
click at [265, 153] on div "Developers can use Privy to prompt users to link additional accounts (such as a…" at bounding box center [301, 344] width 275 height 487
click at [265, 153] on span "This is key to Privy’s progressive onboarding : improving conversion and UX by …" at bounding box center [301, 155] width 275 height 38
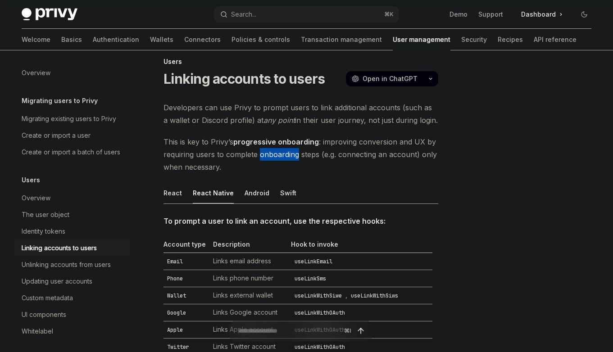
click at [265, 153] on span "This is key to Privy’s progressive onboarding : improving conversion and UX by …" at bounding box center [301, 155] width 275 height 38
click at [267, 162] on span "This is key to Privy’s progressive onboarding : improving conversion and UX by …" at bounding box center [301, 155] width 275 height 38
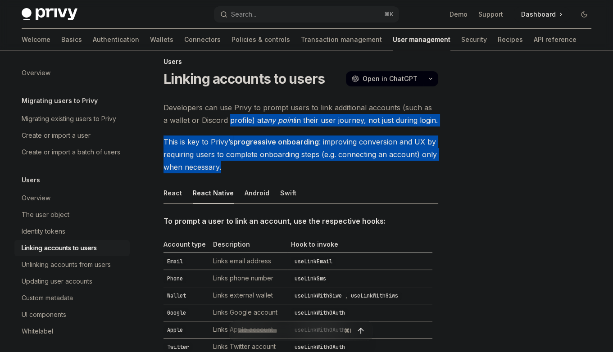
drag, startPoint x: 267, startPoint y: 162, endPoint x: 234, endPoint y: 115, distance: 57.3
click at [234, 115] on div "Developers can use Privy to prompt users to link additional accounts (such as a…" at bounding box center [301, 344] width 275 height 487
click at [234, 115] on span "Developers can use Privy to prompt users to link additional accounts (such as a…" at bounding box center [301, 113] width 275 height 25
drag, startPoint x: 234, startPoint y: 115, endPoint x: 287, endPoint y: 181, distance: 84.6
click at [287, 181] on div "Developers can use Privy to prompt users to link additional accounts (such as a…" at bounding box center [301, 344] width 275 height 487
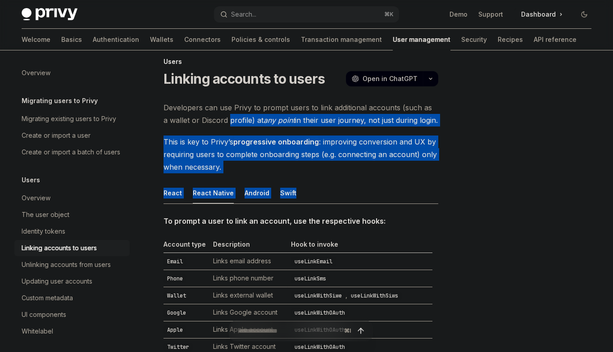
click at [287, 181] on div "Developers can use Privy to prompt users to link additional accounts (such as a…" at bounding box center [301, 344] width 275 height 487
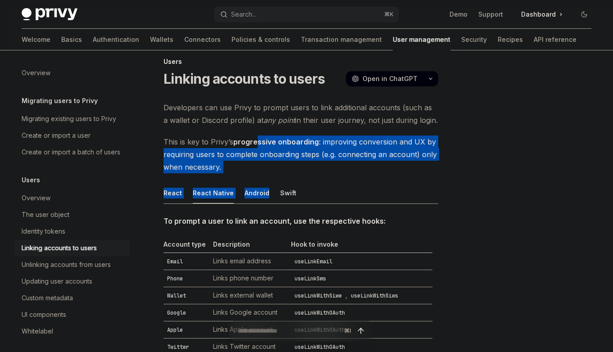
drag, startPoint x: 289, startPoint y: 174, endPoint x: 260, endPoint y: 142, distance: 43.1
click at [260, 142] on div "Developers can use Privy to prompt users to link additional accounts (such as a…" at bounding box center [301, 344] width 275 height 487
click at [260, 142] on strong "progressive onboarding" at bounding box center [276, 141] width 86 height 9
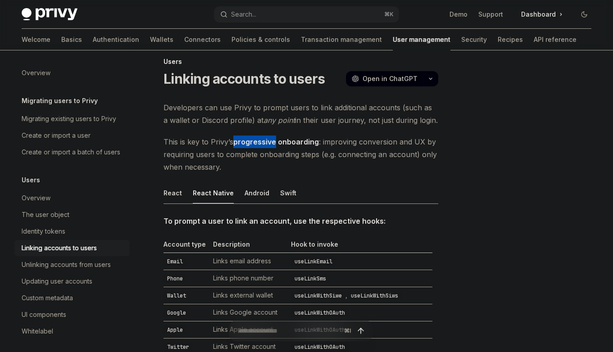
click at [260, 142] on strong "progressive onboarding" at bounding box center [276, 141] width 86 height 9
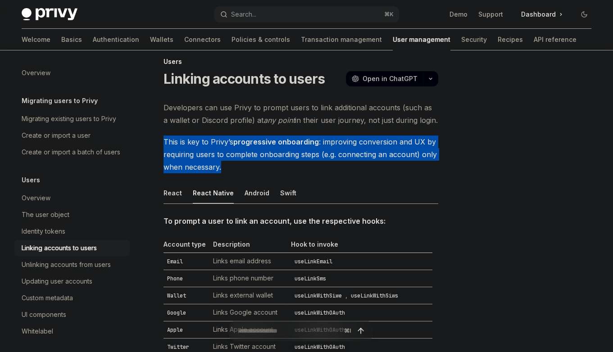
drag, startPoint x: 260, startPoint y: 142, endPoint x: 278, endPoint y: 154, distance: 21.9
click at [277, 153] on span "This is key to Privy’s progressive onboarding : improving conversion and UX by …" at bounding box center [301, 155] width 275 height 38
click at [278, 154] on span "This is key to Privy’s progressive onboarding : improving conversion and UX by …" at bounding box center [301, 155] width 275 height 38
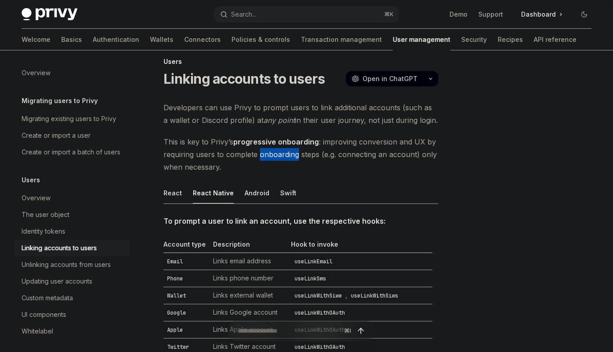
click at [278, 154] on span "This is key to Privy’s progressive onboarding : improving conversion and UX by …" at bounding box center [301, 155] width 275 height 38
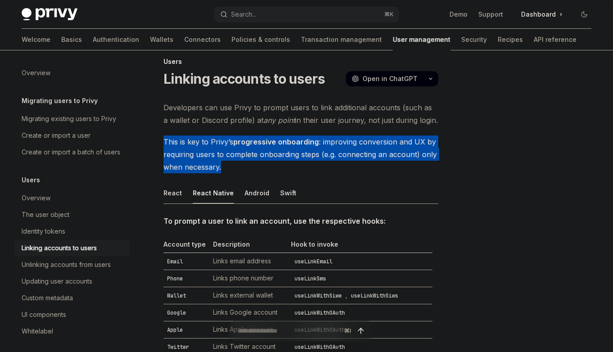
click at [278, 154] on span "This is key to Privy’s progressive onboarding : improving conversion and UX by …" at bounding box center [301, 155] width 275 height 38
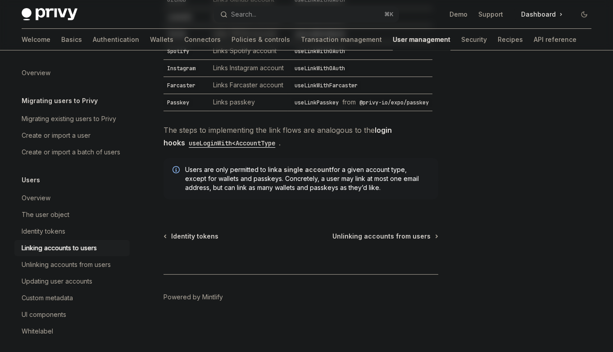
scroll to position [419, 0]
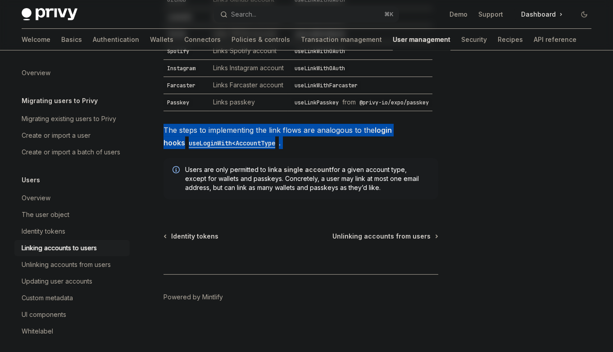
drag, startPoint x: 262, startPoint y: 124, endPoint x: 307, endPoint y: 157, distance: 56.3
click at [307, 157] on div "To prompt a user to link an account, use the respective hooks: Account type Des…" at bounding box center [301, 20] width 275 height 374
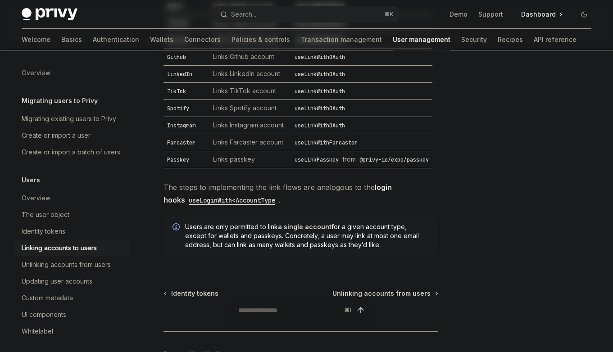
scroll to position [337, 0]
click at [251, 206] on span "The steps to implementing the link flows are analogous to the login hooks useLo…" at bounding box center [301, 193] width 275 height 25
click at [255, 206] on span "The steps to implementing the link flows are analogous to the login hooks useLo…" at bounding box center [301, 193] width 275 height 25
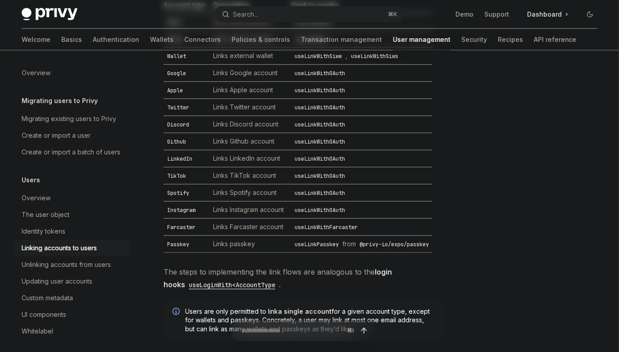
scroll to position [392, 0]
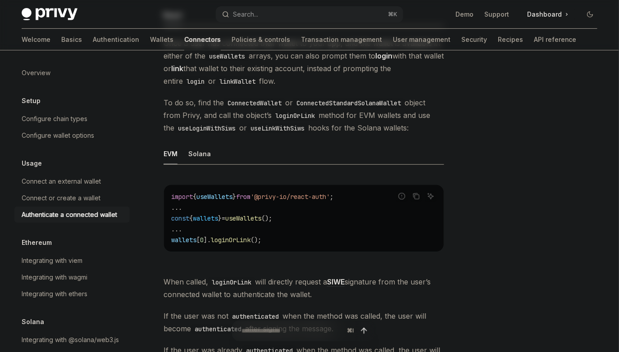
scroll to position [120, 0]
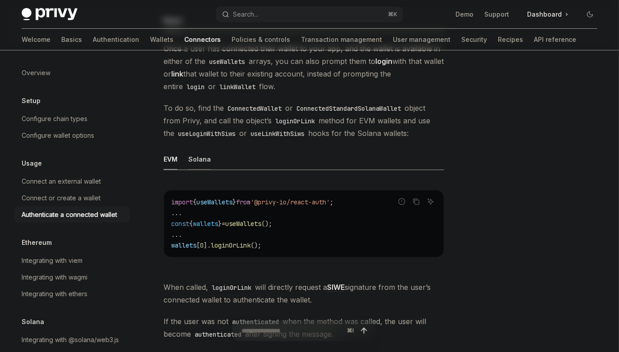
click at [201, 160] on div "Solana" at bounding box center [199, 159] width 23 height 21
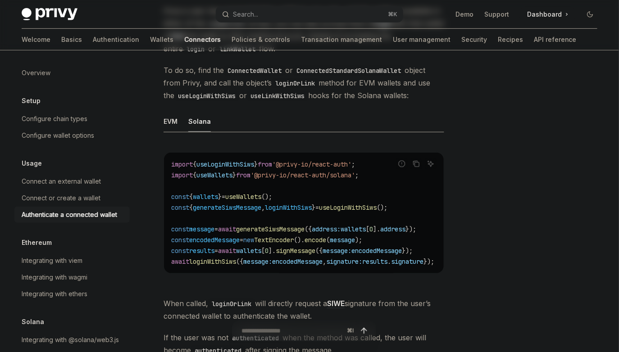
scroll to position [162, 0]
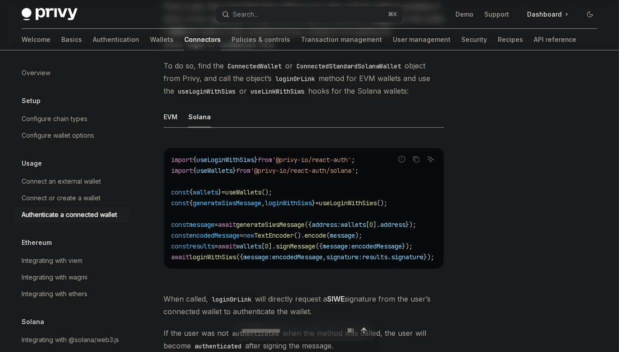
click at [282, 202] on span "loginWithSiws" at bounding box center [288, 203] width 47 height 8
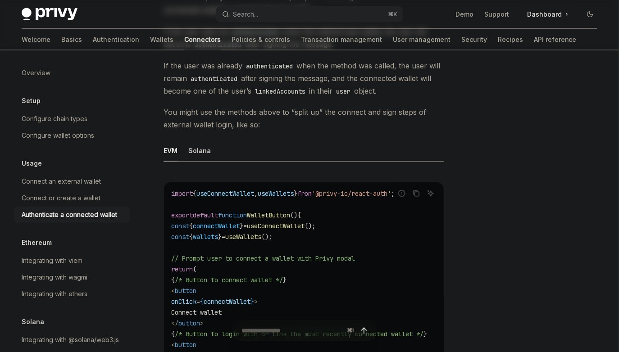
scroll to position [465, 0]
click at [197, 158] on div "Solana" at bounding box center [199, 150] width 23 height 21
type textarea "*"
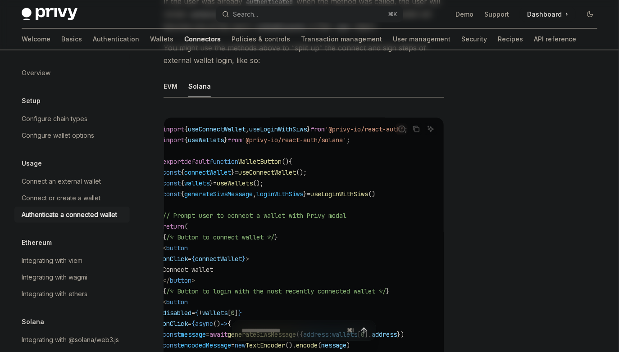
scroll to position [0, 63]
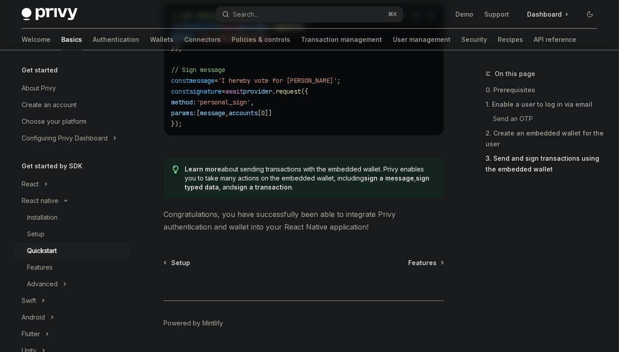
scroll to position [1450, 0]
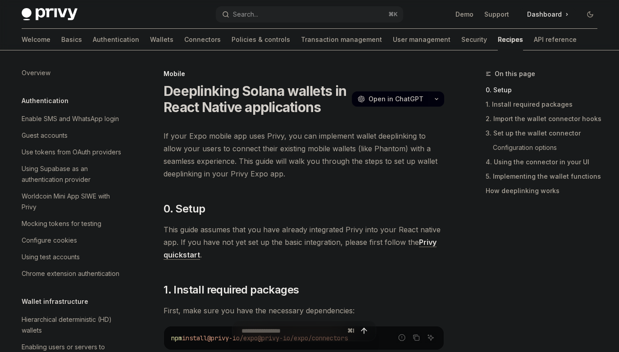
type textarea "*"
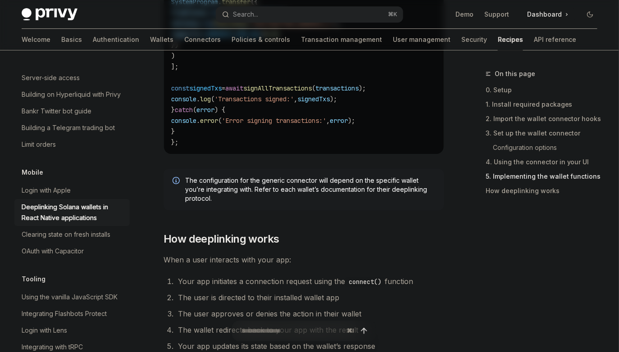
scroll to position [2084, 0]
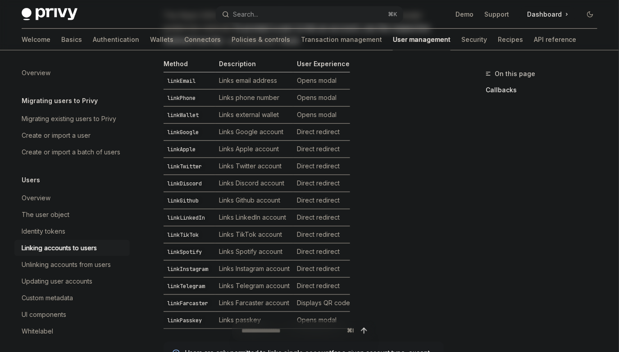
scroll to position [218, 0]
click at [254, 119] on td "Links external wallet" at bounding box center [254, 115] width 78 height 17
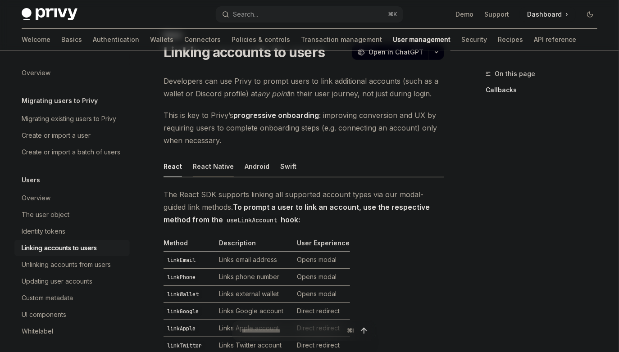
click at [213, 171] on div "React Native" at bounding box center [213, 166] width 41 height 21
type textarea "*"
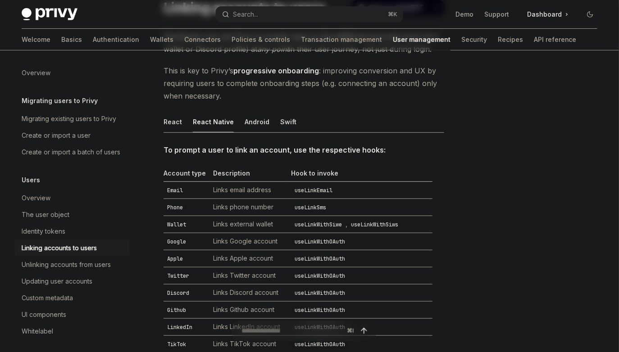
scroll to position [85, 0]
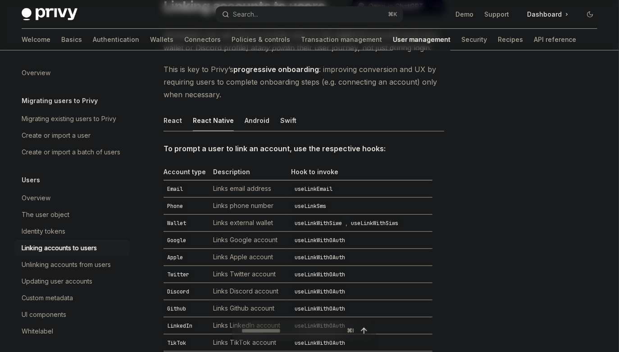
click at [278, 156] on div "To prompt a user to link an account, use the respective hooks: Account type Des…" at bounding box center [304, 329] width 281 height 374
click at [323, 187] on code "useLinkEmail" at bounding box center [313, 189] width 45 height 9
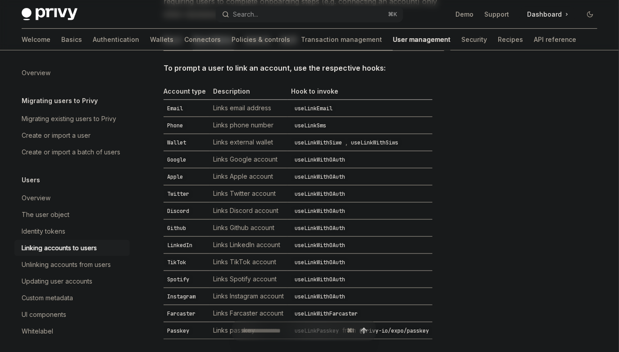
scroll to position [166, 0]
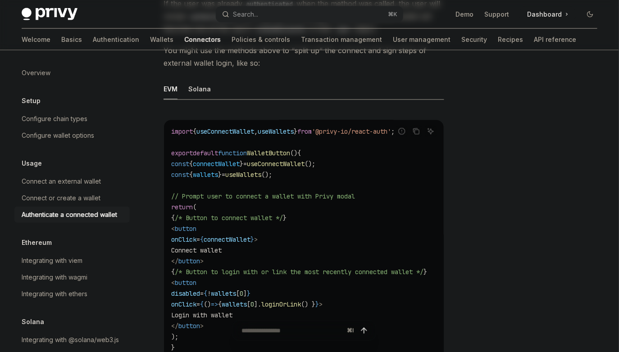
scroll to position [473, 0]
